Goal: Task Accomplishment & Management: Manage account settings

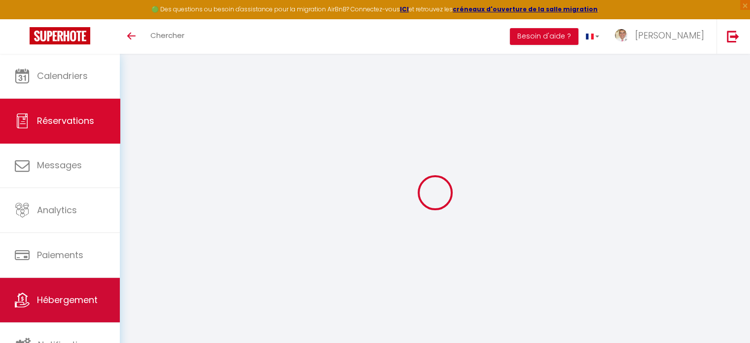
click at [44, 312] on link "Hébergement" at bounding box center [60, 300] width 120 height 44
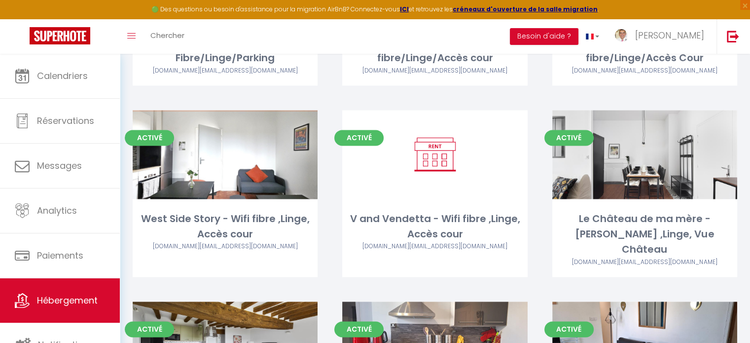
scroll to position [1522, 0]
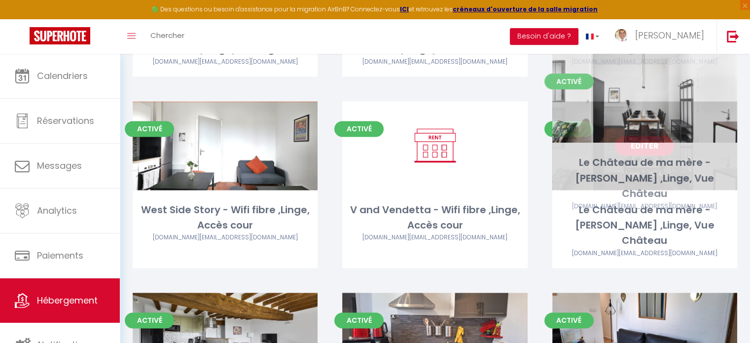
click at [655, 136] on link "Editer" at bounding box center [644, 146] width 59 height 20
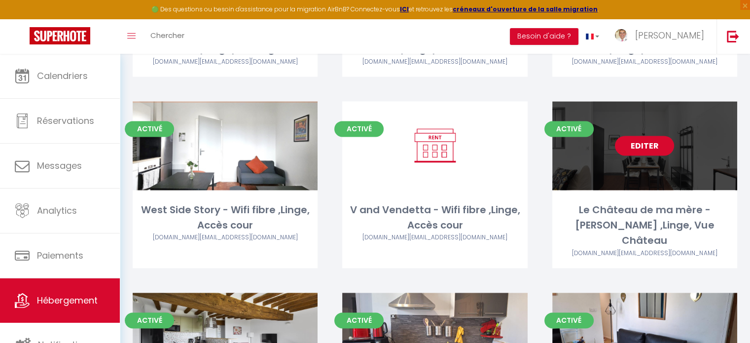
click at [655, 136] on link "Editer" at bounding box center [644, 146] width 59 height 20
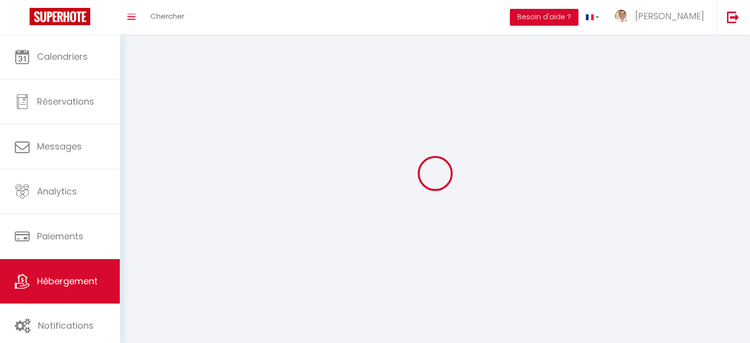
select select
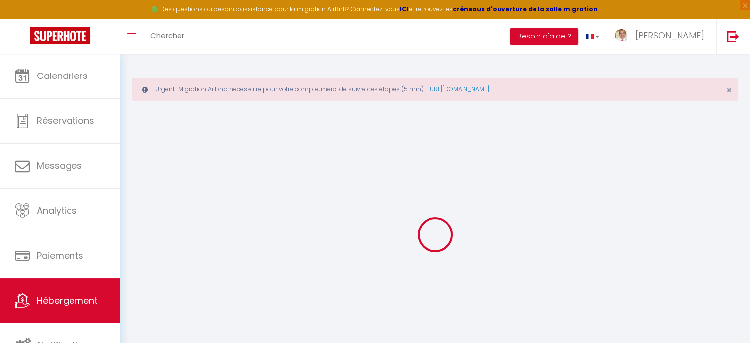
select select
type input "[EMAIL_ADDRESS][DOMAIN_NAME]"
checkbox input "true"
select select
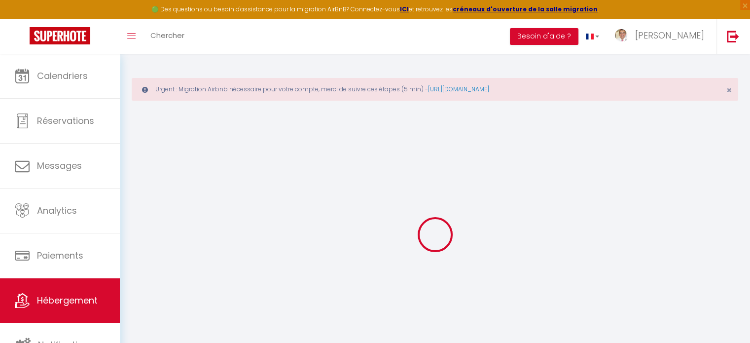
select select
checkbox input "false"
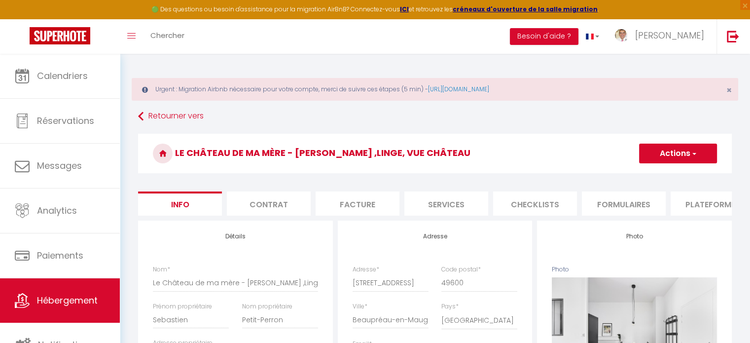
click at [461, 205] on li "Services" at bounding box center [447, 203] width 84 height 24
select select
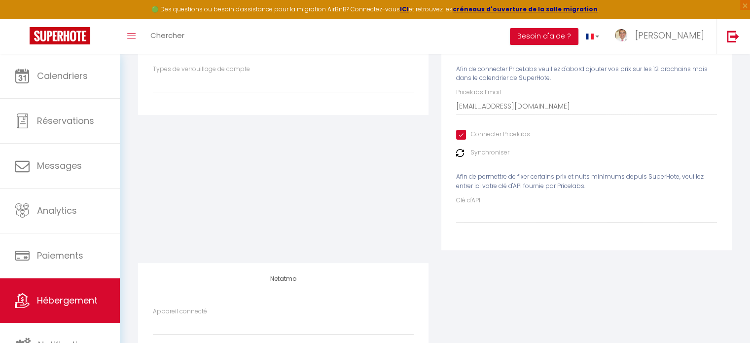
scroll to position [202, 0]
click at [483, 155] on label "Synchroniser" at bounding box center [490, 150] width 39 height 9
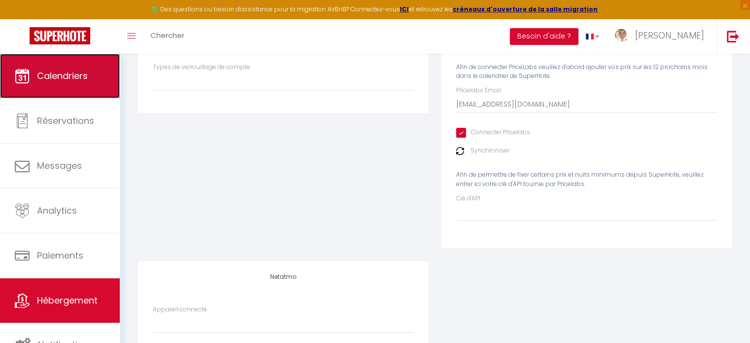
click at [45, 77] on span "Calendriers" at bounding box center [62, 76] width 51 height 12
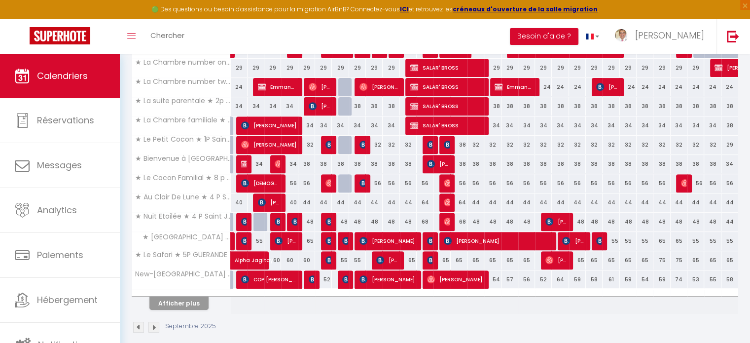
scroll to position [371, 0]
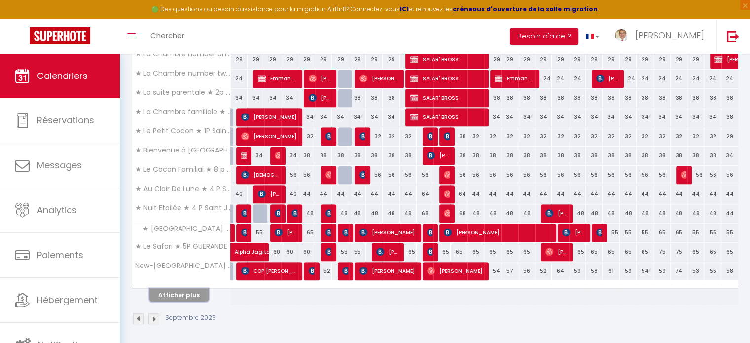
click at [203, 296] on button "Afficher plus" at bounding box center [178, 294] width 59 height 13
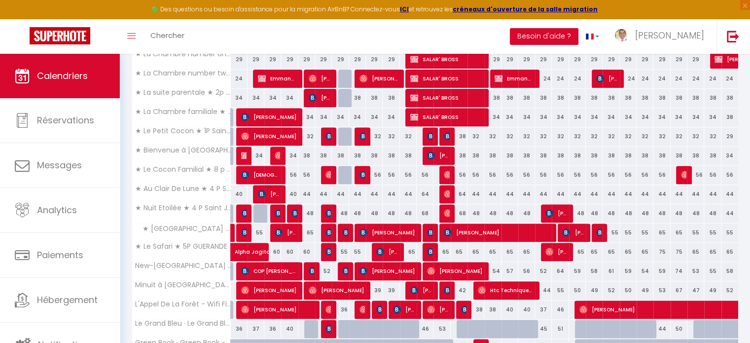
drag, startPoint x: 750, startPoint y: 196, endPoint x: 755, endPoint y: 225, distance: 29.1
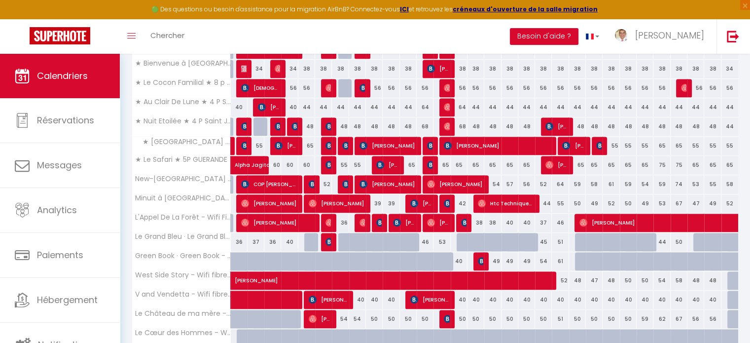
scroll to position [467, 0]
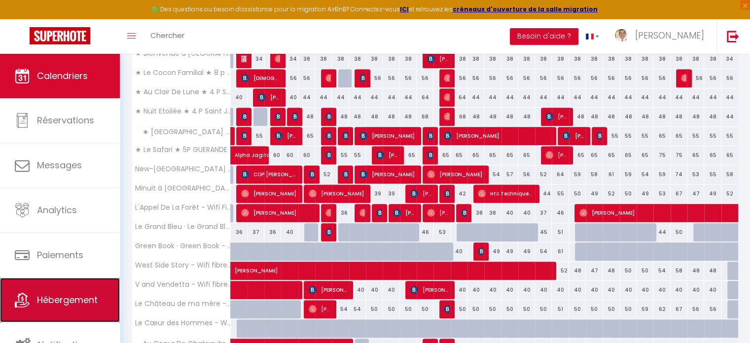
click at [83, 291] on link "Hébergement" at bounding box center [60, 300] width 120 height 44
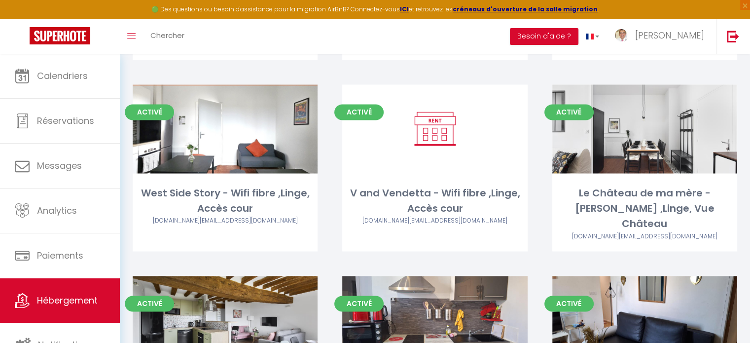
scroll to position [1558, 0]
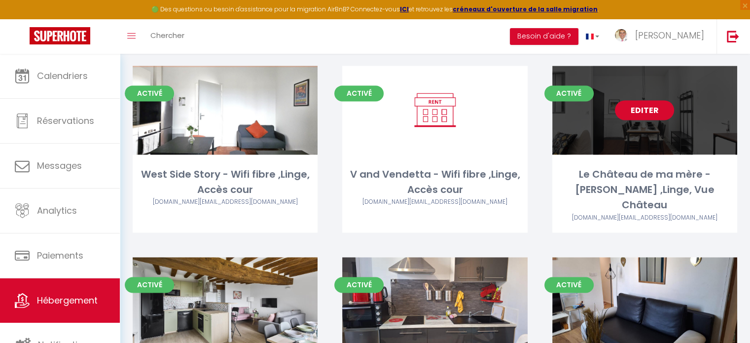
click at [647, 100] on link "Editer" at bounding box center [644, 110] width 59 height 20
select select "3"
select select "2"
select select "1"
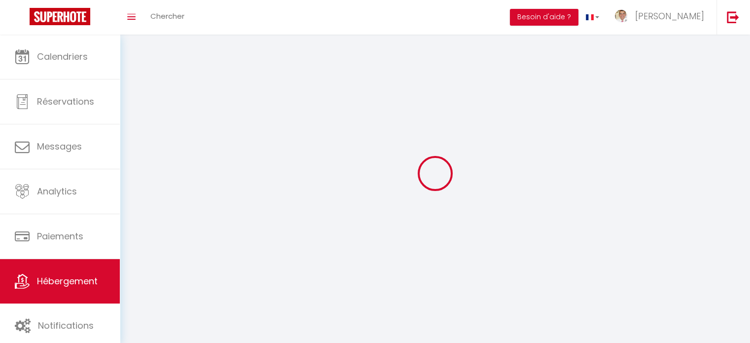
select select
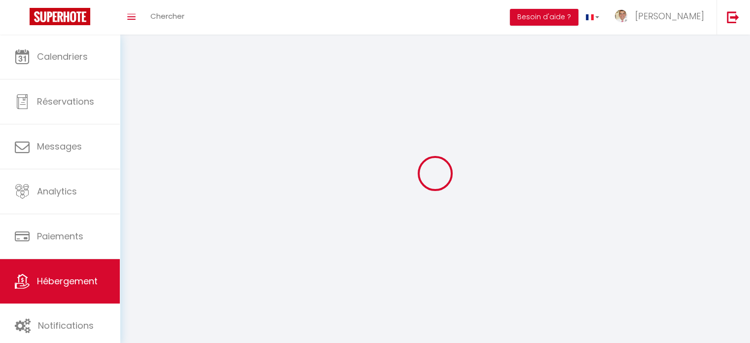
checkbox input "false"
select select
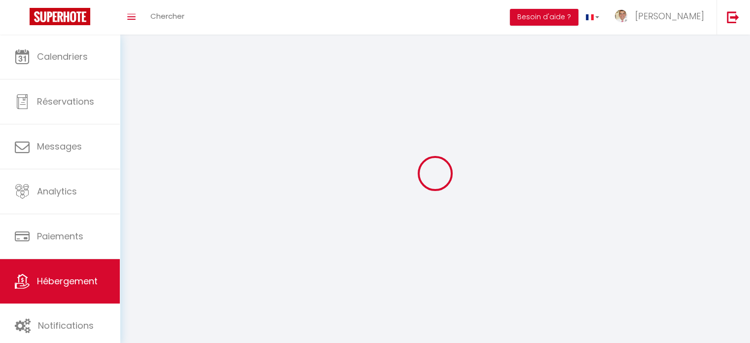
select select
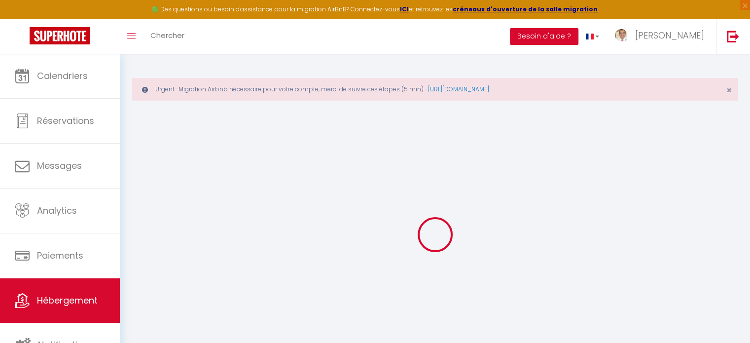
select select "4408-1308951081991642238"
select select "+ 20 %"
select select "+ 25 %"
select select
checkbox input "false"
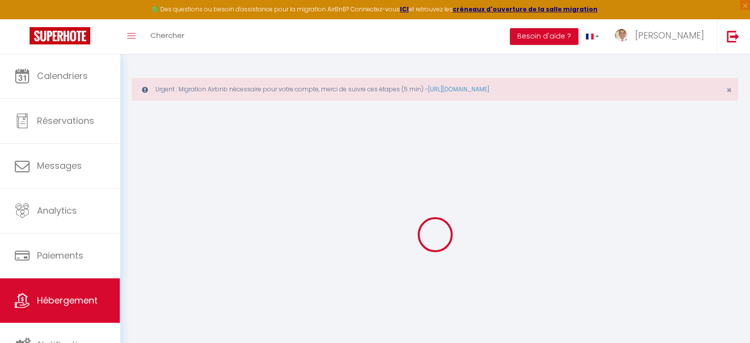
checkbox input "false"
select select "365"
select select "EUR"
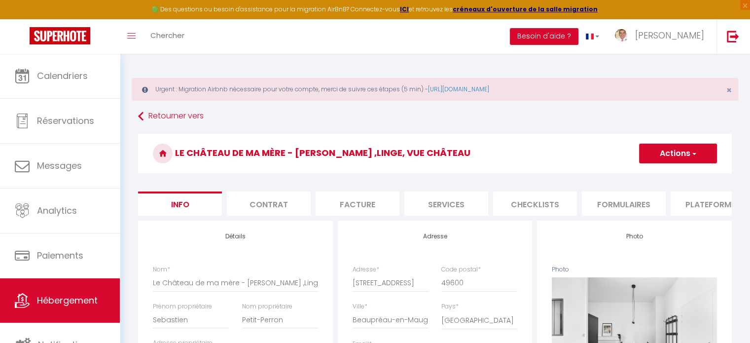
click at [691, 204] on li "Plateformes" at bounding box center [713, 203] width 84 height 24
select select
